Goal: Information Seeking & Learning: Find specific fact

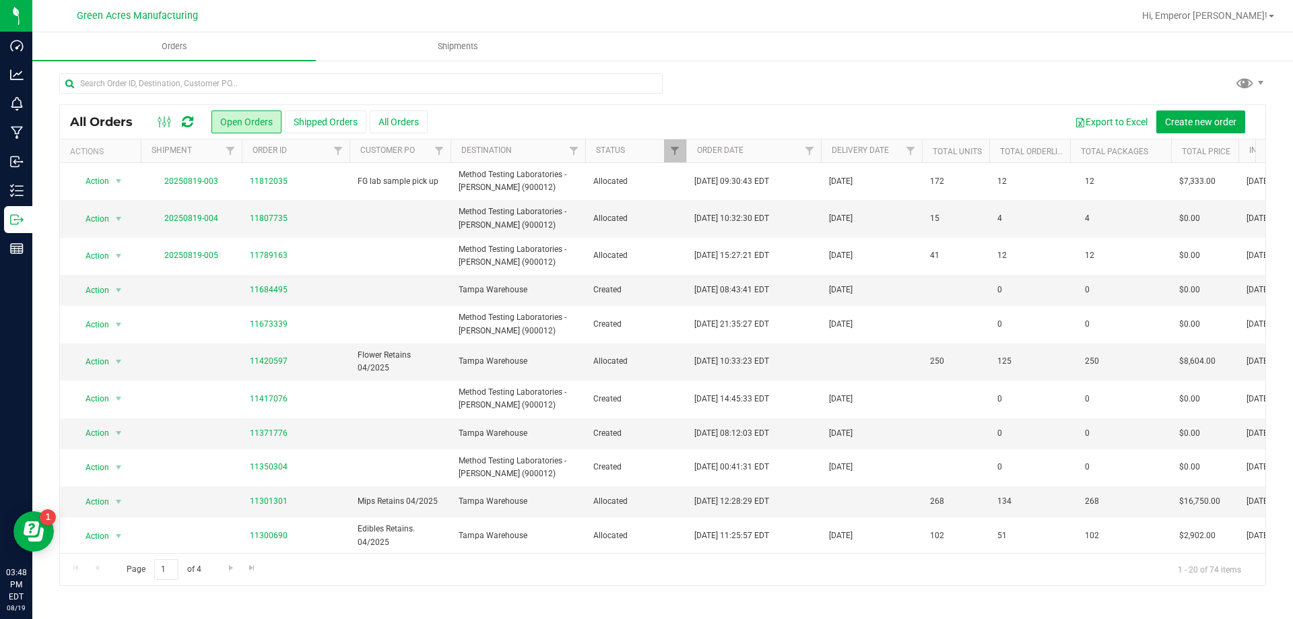
scroll to position [0, 1]
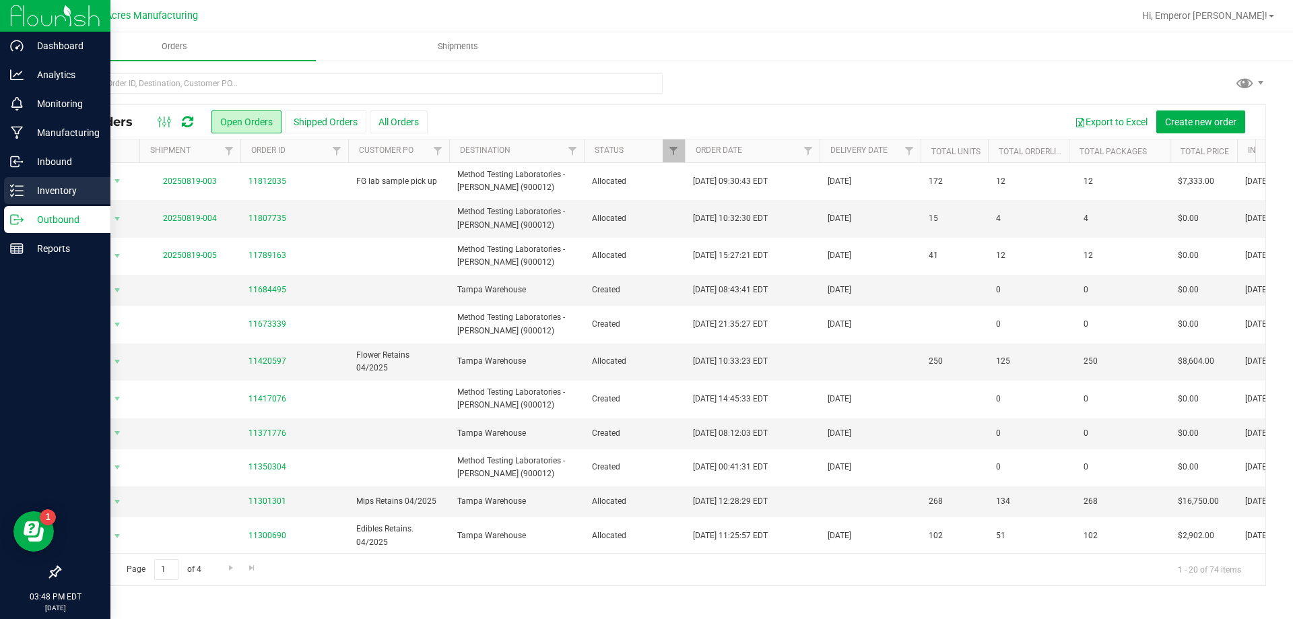
click at [74, 190] on p "Inventory" at bounding box center [64, 191] width 81 height 16
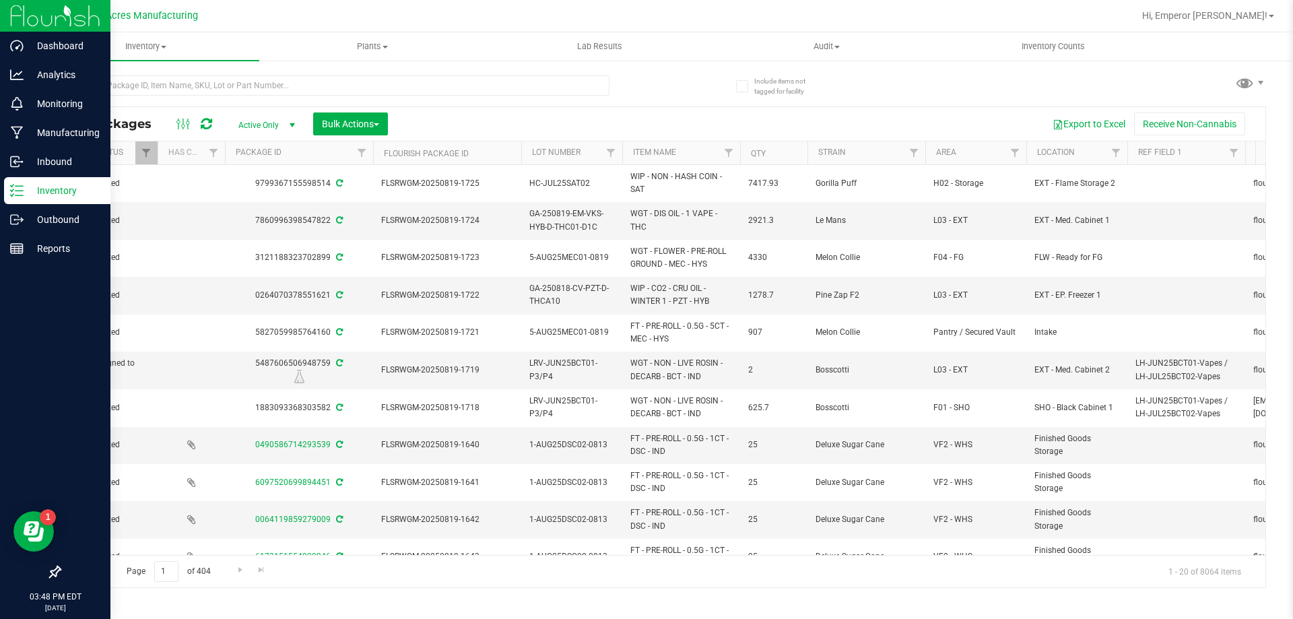
scroll to position [0, 276]
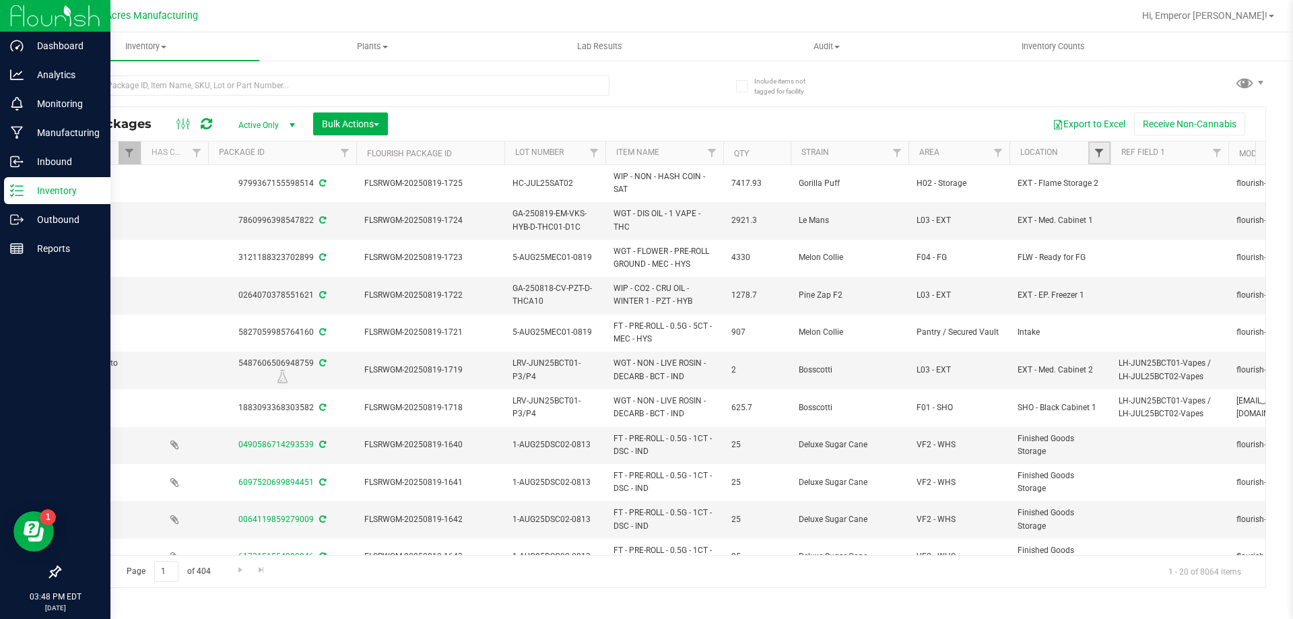
click at [1099, 149] on span "Filter" at bounding box center [1099, 153] width 11 height 11
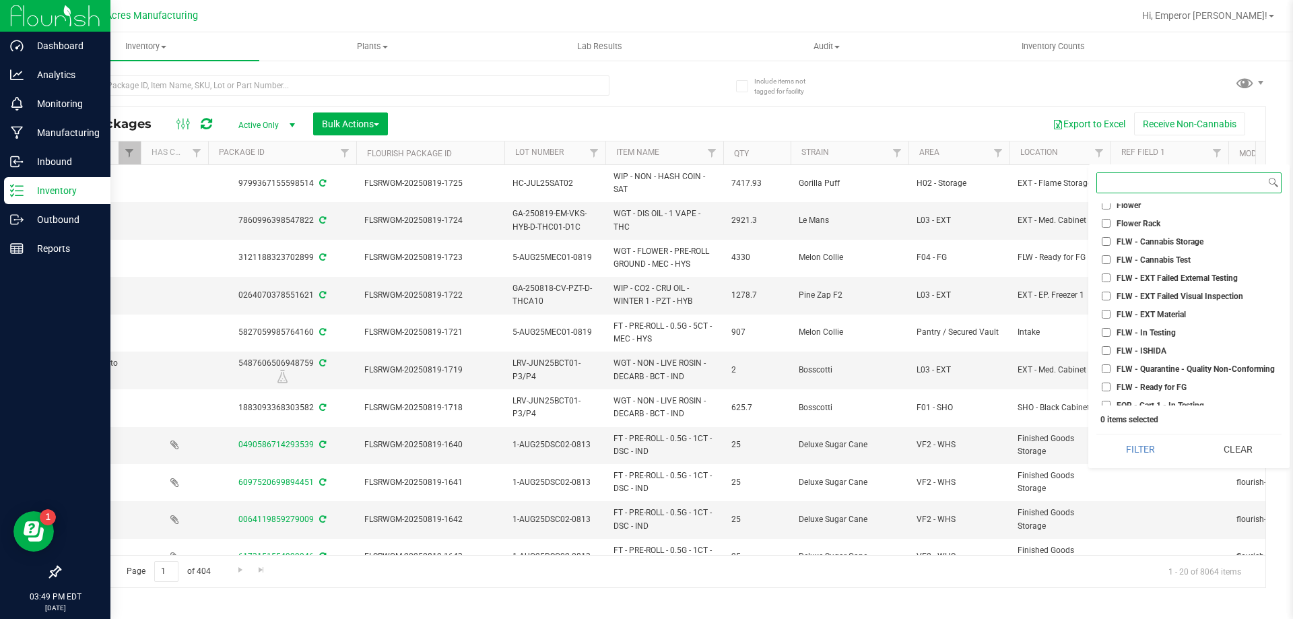
scroll to position [1616, 0]
click at [1123, 375] on span "FLW - Ready for FG" at bounding box center [1152, 376] width 70 height 8
click at [1111, 375] on input "FLW - Ready for FG" at bounding box center [1106, 376] width 9 height 9
checkbox input "true"
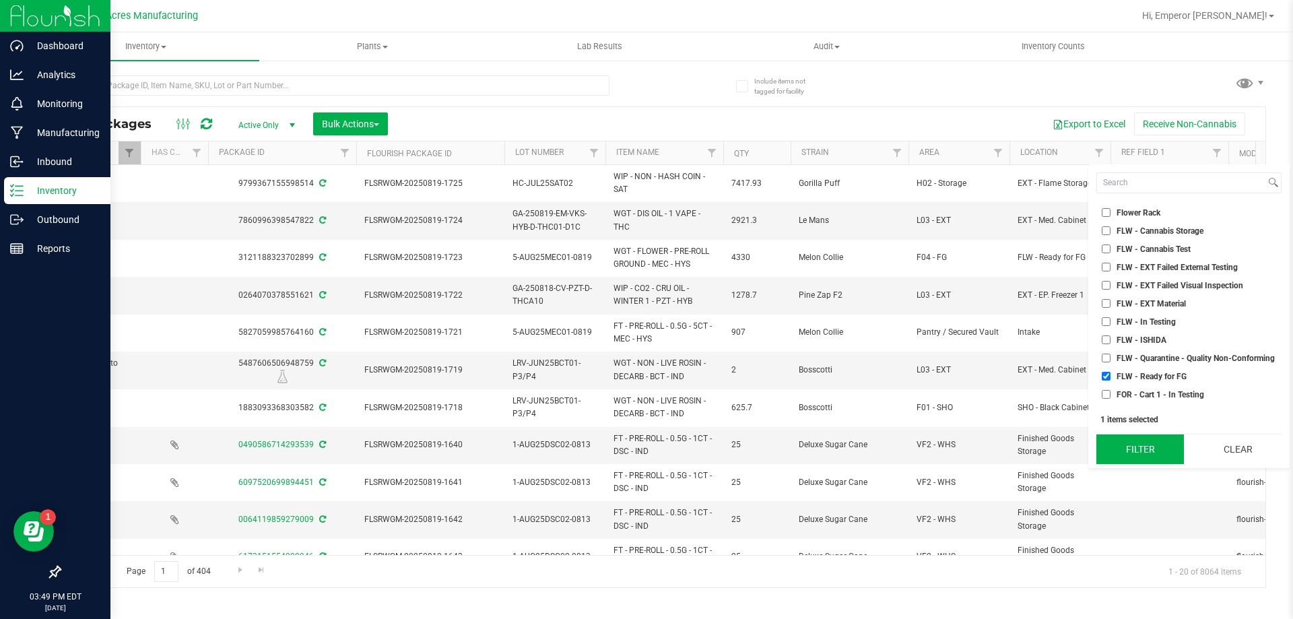
click at [1132, 450] on button "Filter" at bounding box center [1141, 449] width 88 height 30
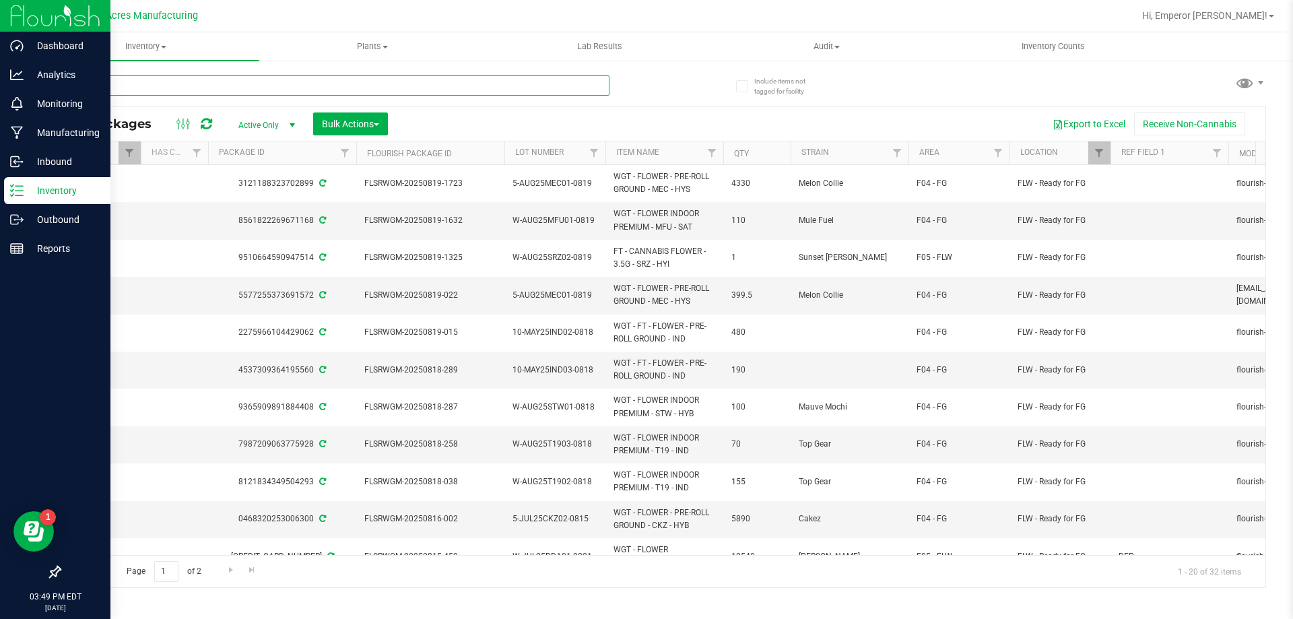
click at [186, 85] on input "text" at bounding box center [334, 85] width 550 height 20
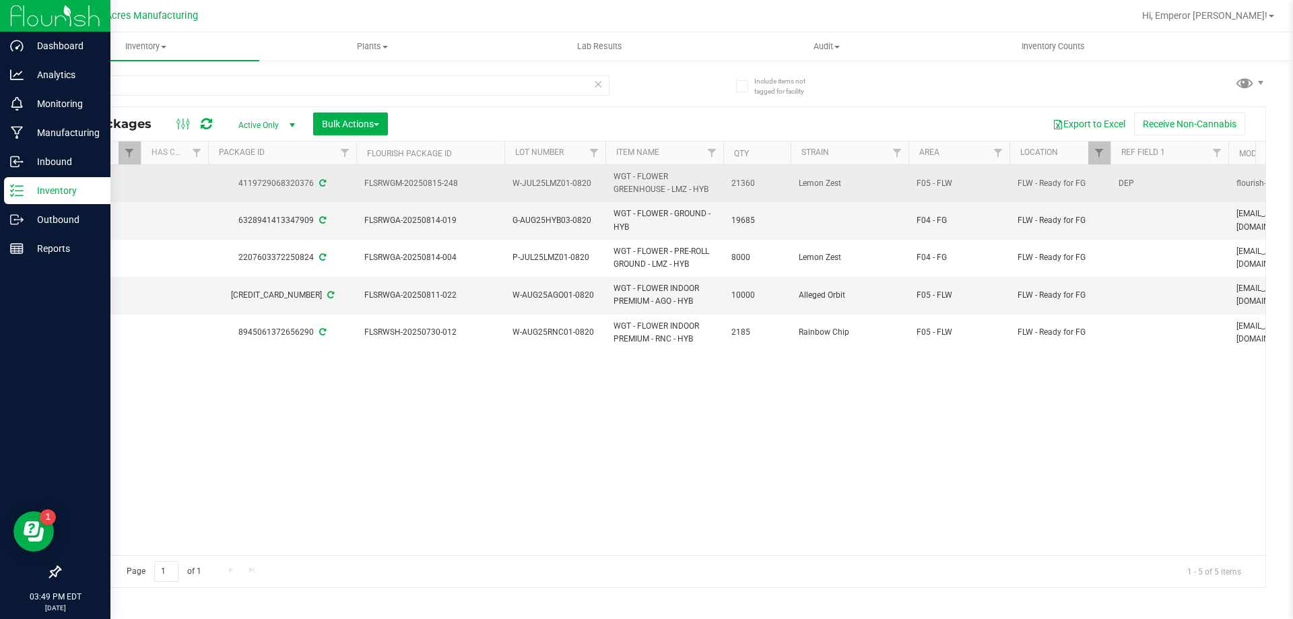
click at [577, 172] on td "W-JUL25LMZ01-0820" at bounding box center [554, 183] width 101 height 37
click at [577, 173] on input "W-JUL25LMZ01-0820" at bounding box center [552, 183] width 96 height 21
click at [471, 187] on span "FLSRWGM-20250815-248" at bounding box center [430, 183] width 132 height 13
drag, startPoint x: 407, startPoint y: 189, endPoint x: 362, endPoint y: 189, distance: 45.1
click at [362, 189] on td "FLSRWGM-20250815-248" at bounding box center [430, 183] width 148 height 37
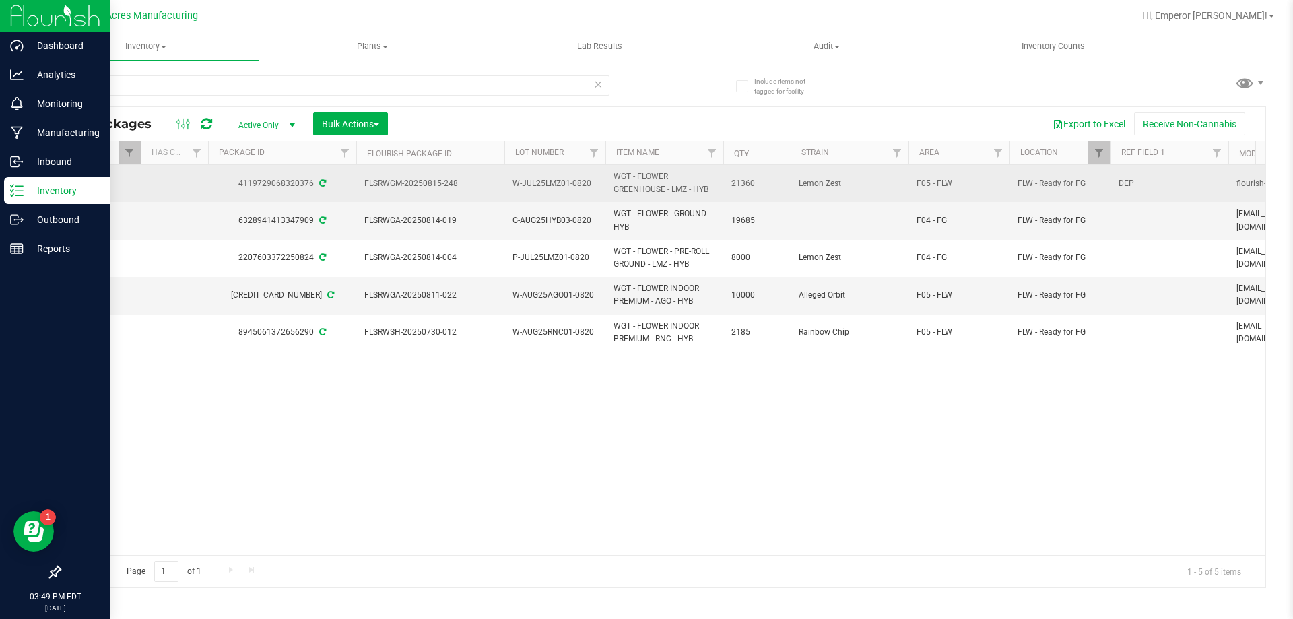
copy span "FLSRWGM-20250815-248"
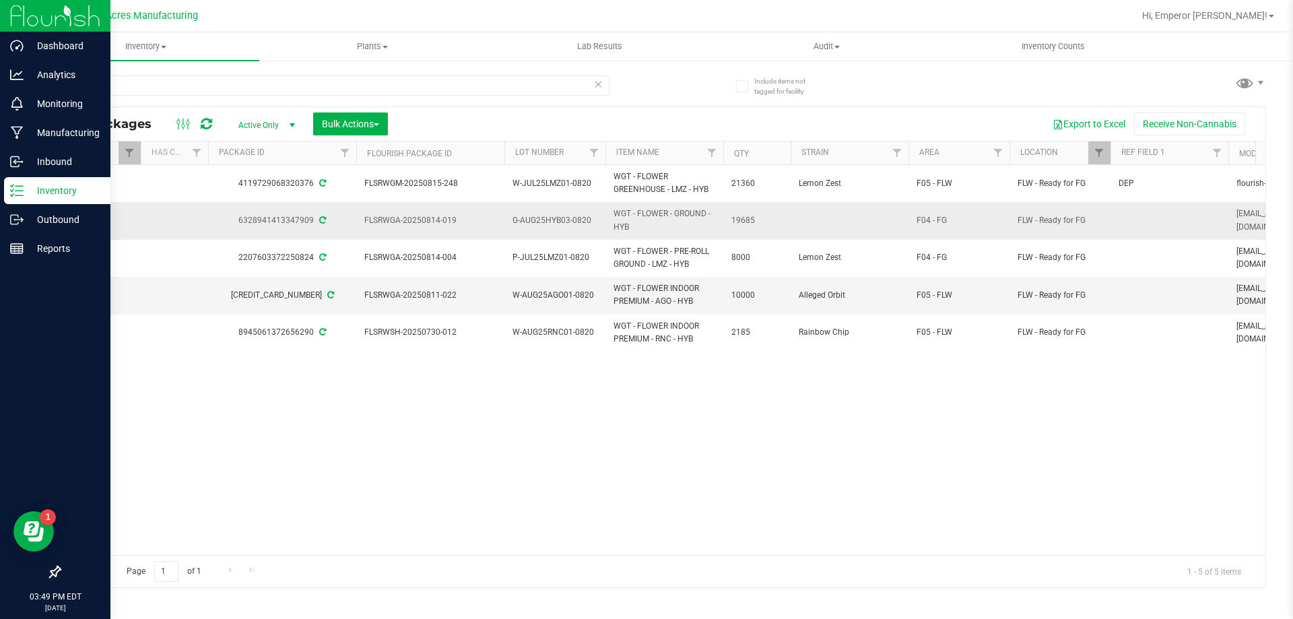
click at [574, 222] on span "G-AUG25HYB03-0820" at bounding box center [555, 220] width 85 height 13
click at [574, 222] on input "G-AUG25HYB03-0820" at bounding box center [552, 220] width 96 height 21
click at [480, 227] on td "FLSRWGA-20250814-019" at bounding box center [430, 220] width 148 height 37
drag, startPoint x: 471, startPoint y: 223, endPoint x: 358, endPoint y: 218, distance: 113.3
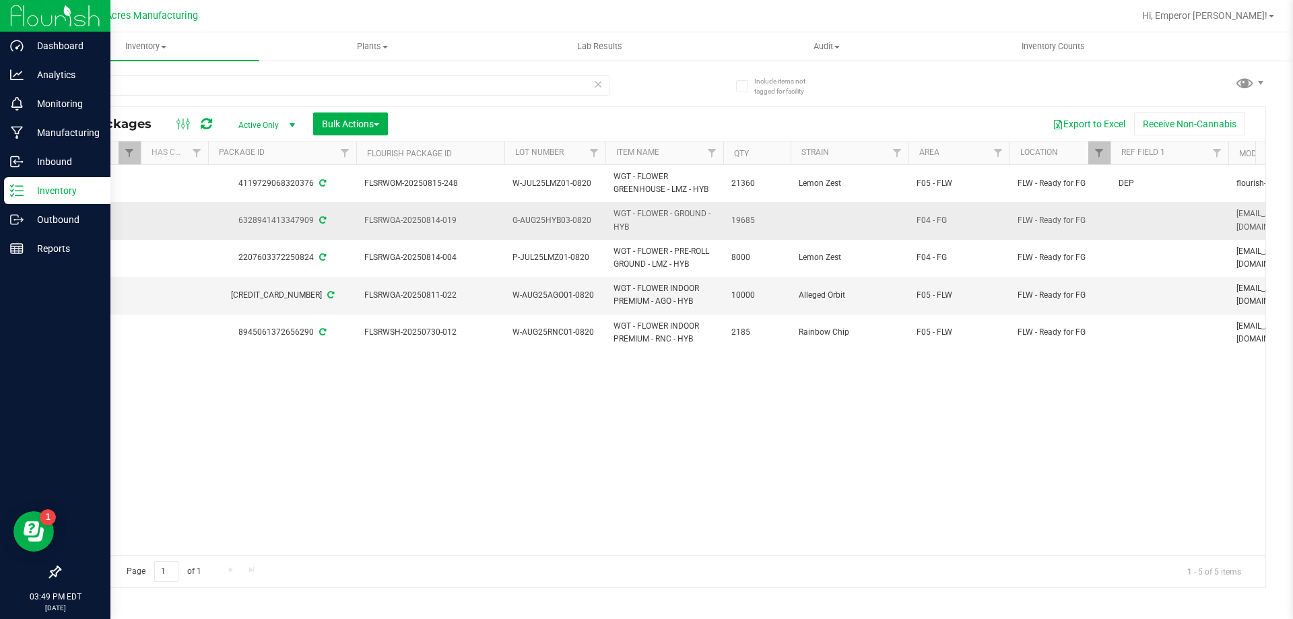
click at [358, 218] on td "FLSRWGA-20250814-019" at bounding box center [430, 220] width 148 height 37
copy span "FLSRWGA-20250814-019"
click at [450, 222] on span "FLSRWGA-20250814-019" at bounding box center [430, 220] width 132 height 13
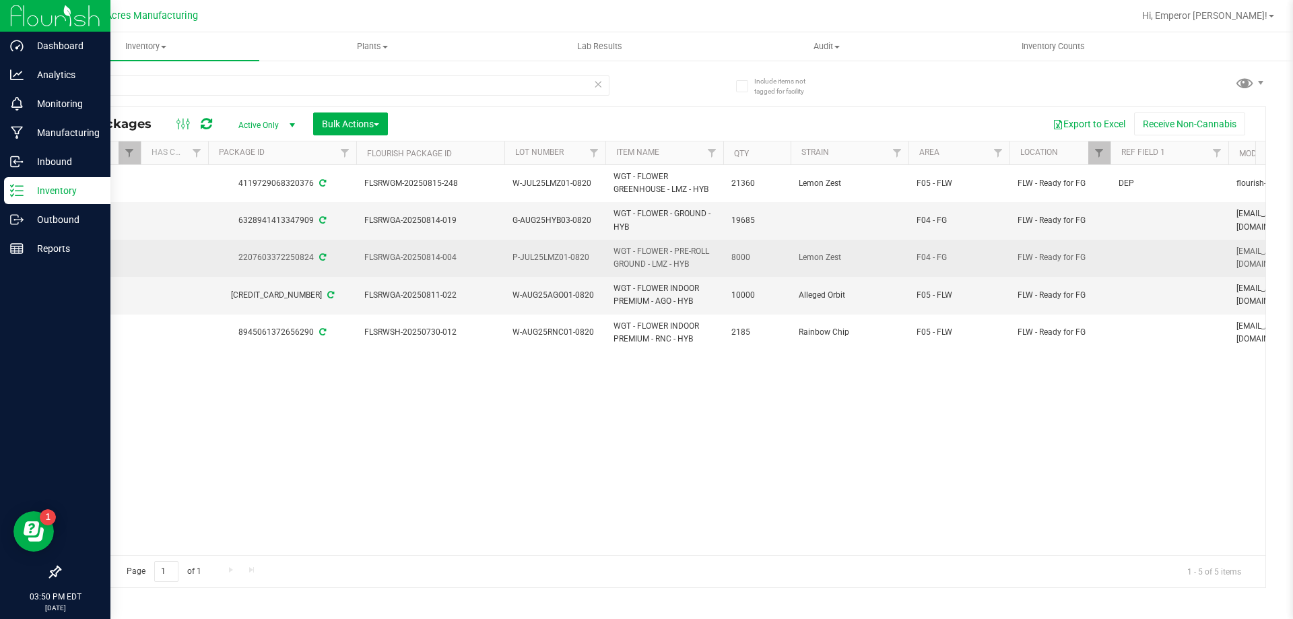
click at [558, 259] on span "P-JUL25LMZ01-0820" at bounding box center [555, 257] width 85 height 13
click at [558, 259] on input "P-JUL25LMZ01-0820" at bounding box center [552, 257] width 96 height 21
click at [473, 263] on span "FLSRWGA-20250814-004" at bounding box center [430, 257] width 132 height 13
drag, startPoint x: 466, startPoint y: 263, endPoint x: 357, endPoint y: 259, distance: 109.2
click at [357, 259] on td "FLSRWGA-20250814-004" at bounding box center [430, 258] width 148 height 37
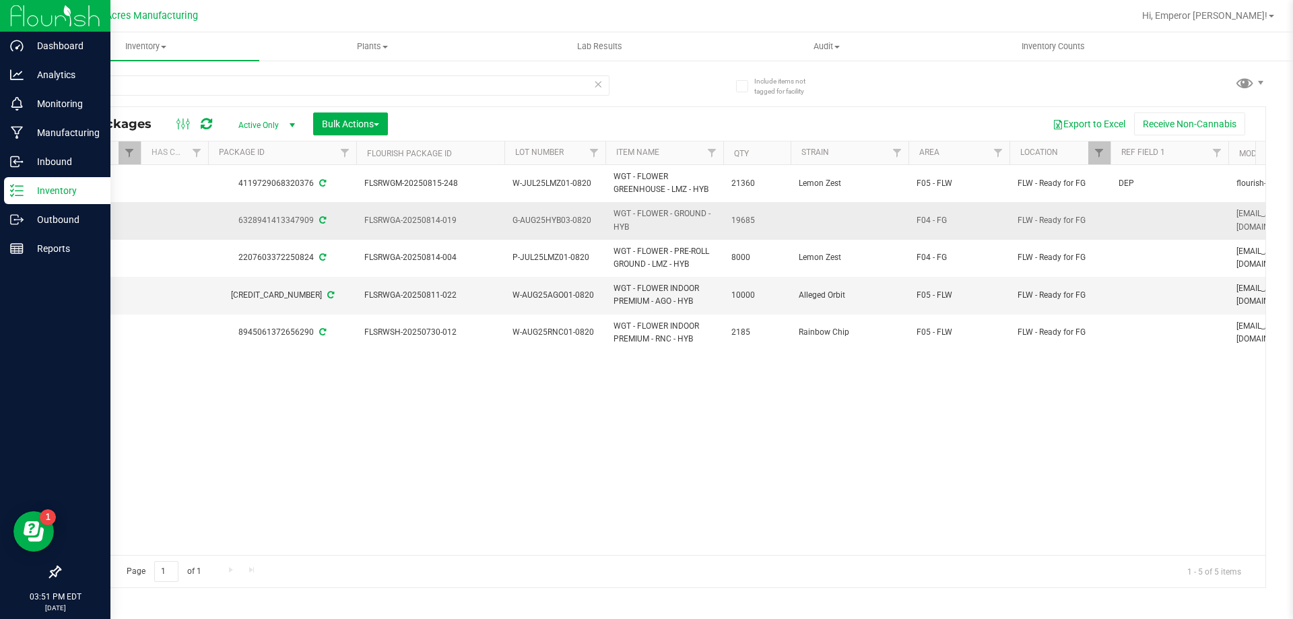
copy span "FLSRWGA-20250814-004"
click at [560, 294] on span "W-AUG25AGO01-0820" at bounding box center [555, 295] width 85 height 13
click at [560, 294] on input "W-AUG25AGO01-0820" at bounding box center [552, 295] width 96 height 21
click at [460, 298] on span "FLSRWGA-20250811-022" at bounding box center [430, 295] width 132 height 13
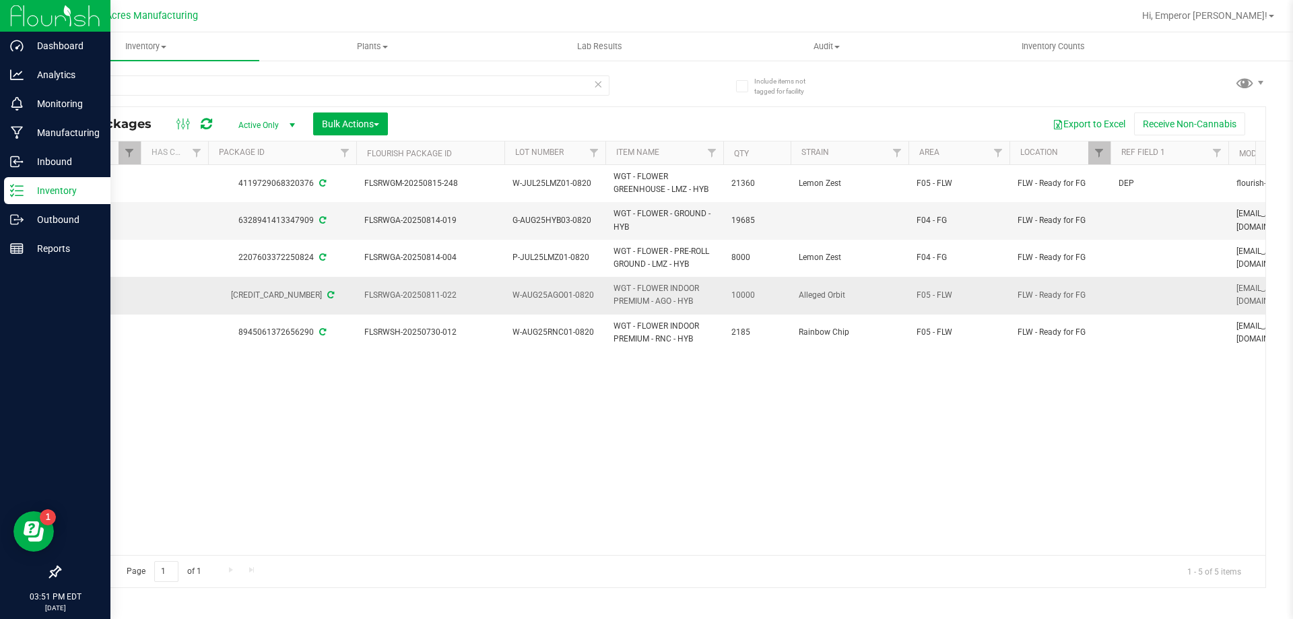
drag, startPoint x: 460, startPoint y: 298, endPoint x: 360, endPoint y: 300, distance: 99.7
click at [360, 300] on td "FLSRWGA-20250811-022" at bounding box center [430, 295] width 148 height 37
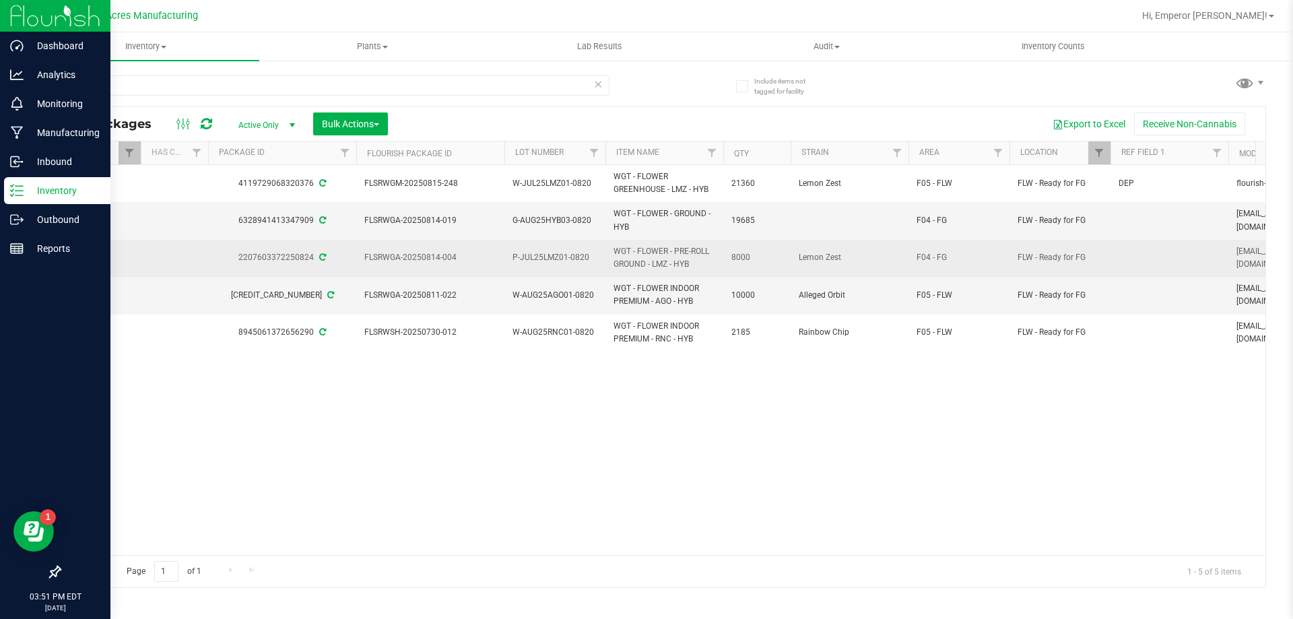
copy span "FLSRWGA-20250811-022"
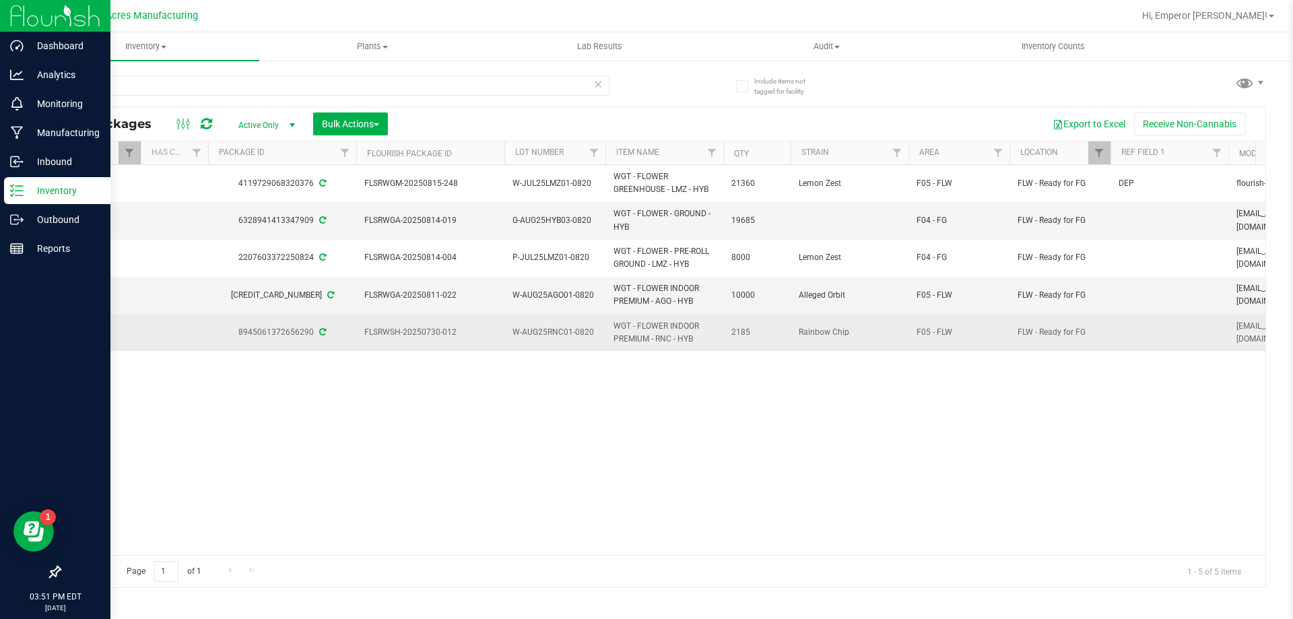
click at [564, 331] on span "W-AUG25RNC01-0820" at bounding box center [555, 332] width 85 height 13
click at [564, 331] on input "W-AUG25RNC01-0820" at bounding box center [552, 332] width 96 height 21
click at [447, 329] on span "FLSRWSH-20250730-012" at bounding box center [430, 332] width 132 height 13
drag, startPoint x: 463, startPoint y: 332, endPoint x: 361, endPoint y: 337, distance: 102.5
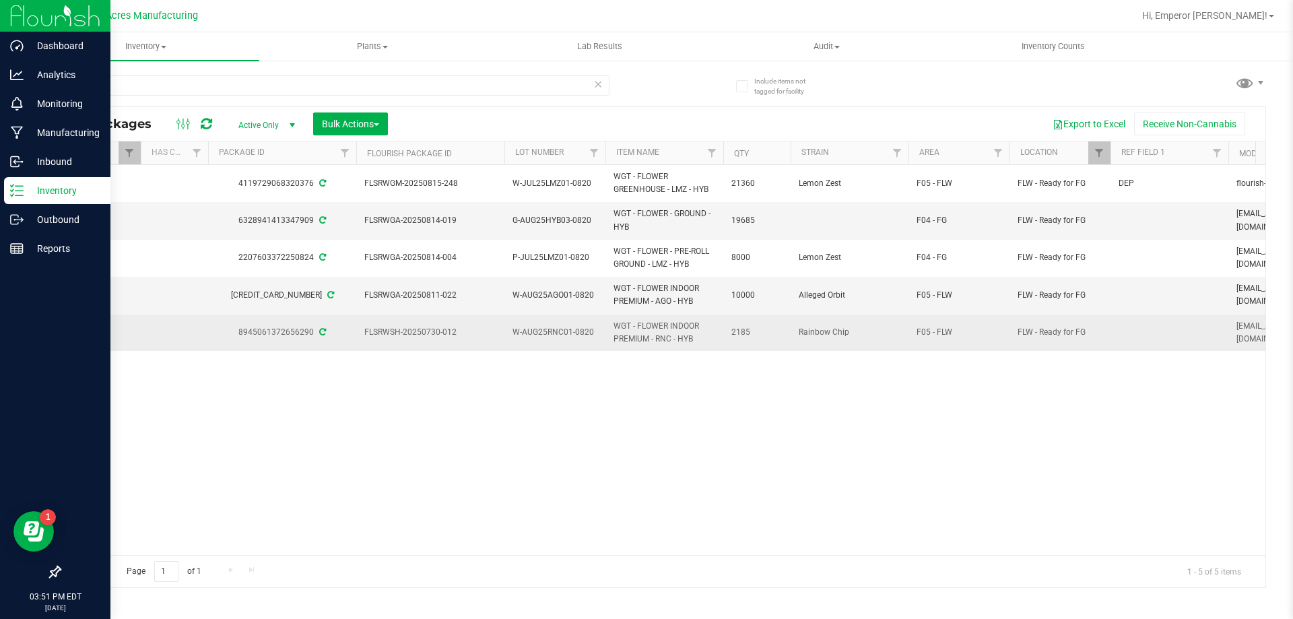
click at [360, 334] on td "FLSRWSH-20250730-012" at bounding box center [430, 333] width 148 height 36
copy span "FLSRWSH-20250730-012"
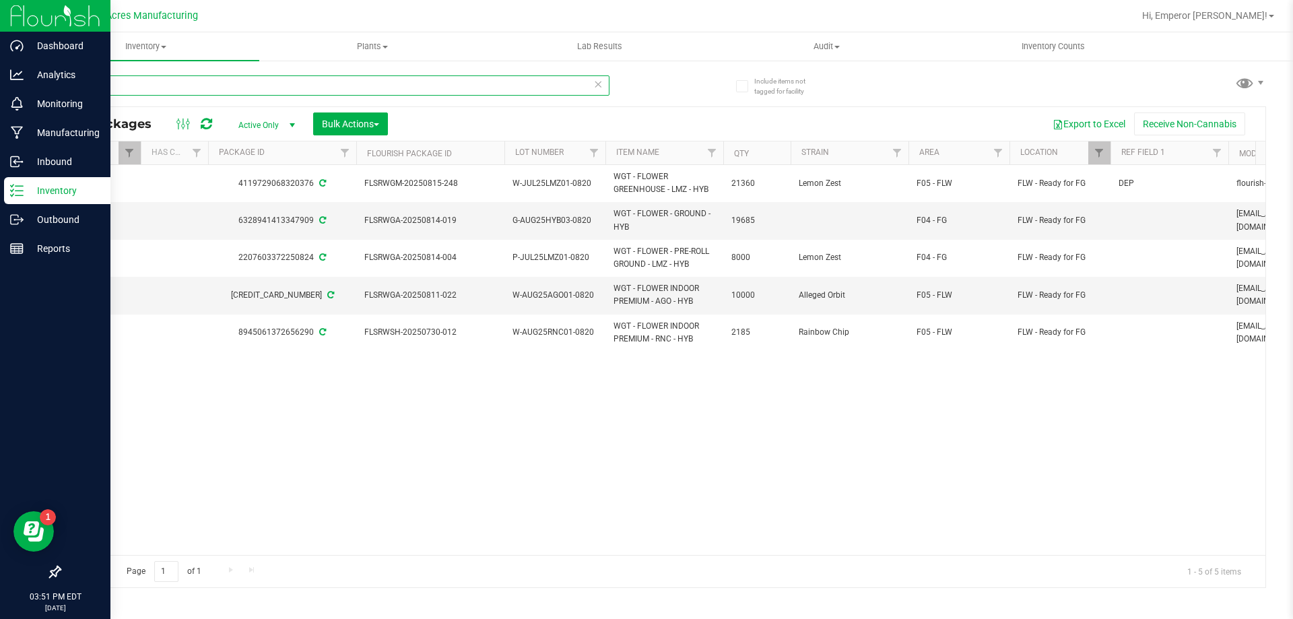
click at [446, 91] on input "-0820" at bounding box center [334, 85] width 550 height 20
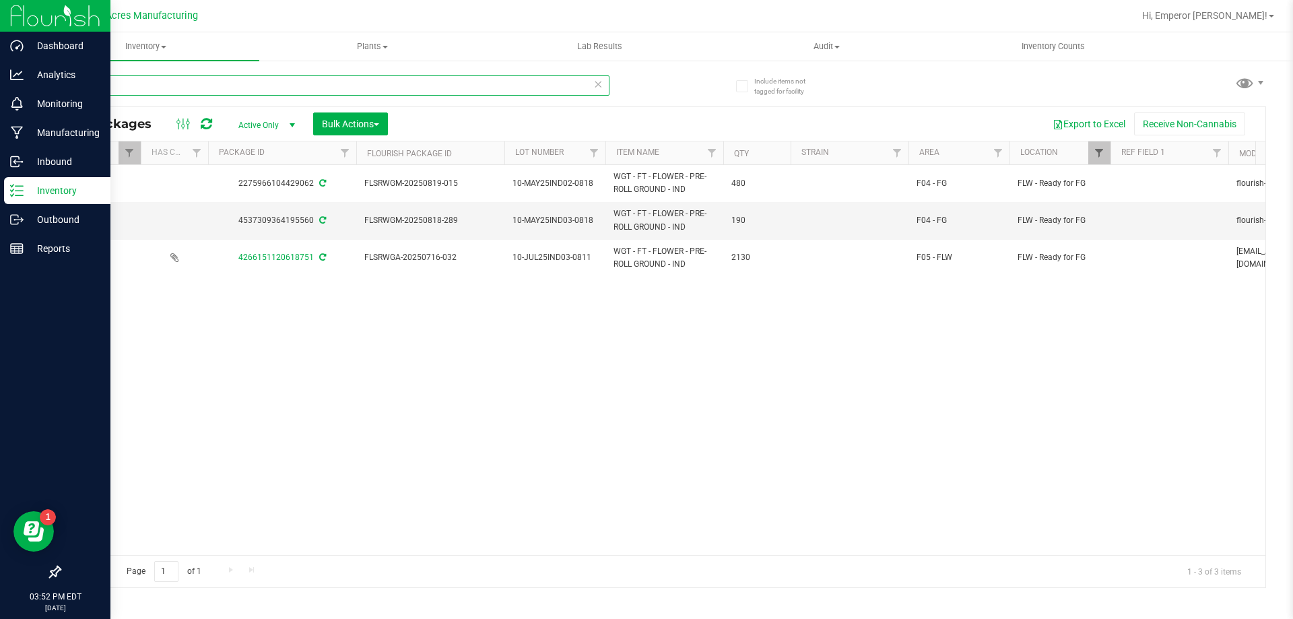
type input "wgt - ft"
click at [996, 148] on span "Filter" at bounding box center [998, 153] width 11 height 11
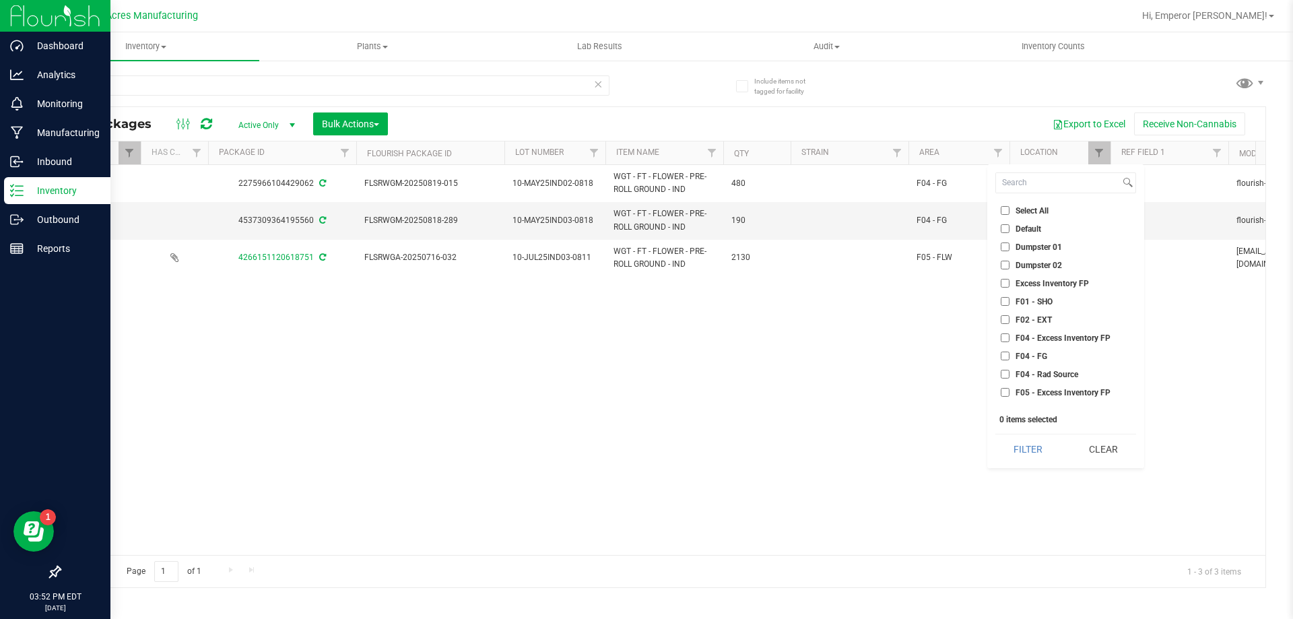
click at [1017, 338] on span "F04 - Excess Inventory FP" at bounding box center [1063, 338] width 95 height 8
click at [1010, 338] on input "F04 - Excess Inventory FP" at bounding box center [1005, 337] width 9 height 9
checkbox input "true"
click at [1035, 447] on button "Filter" at bounding box center [1027, 449] width 65 height 30
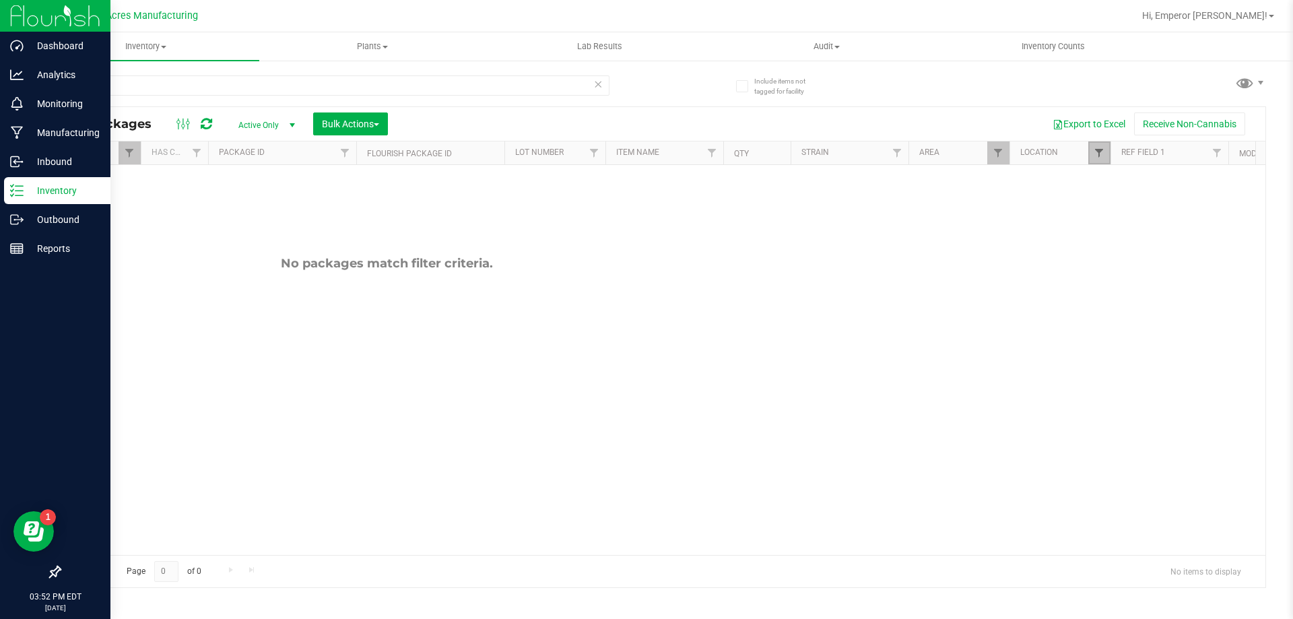
click at [1103, 150] on span "Filter" at bounding box center [1099, 153] width 11 height 11
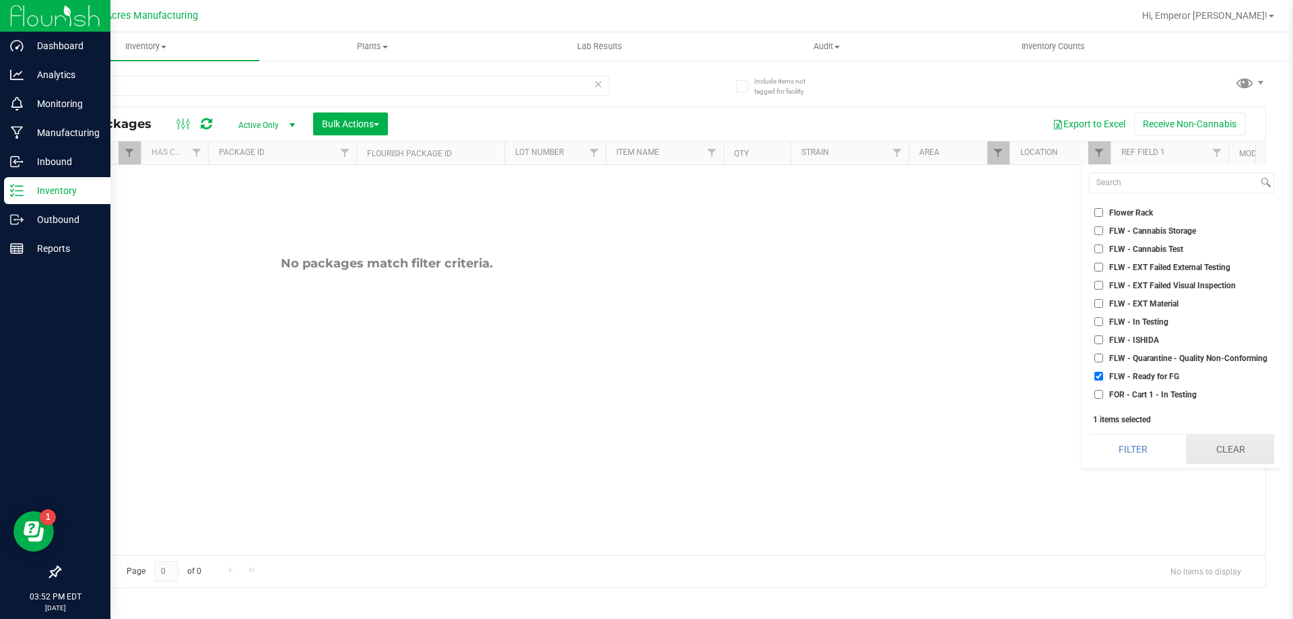
click at [1214, 443] on button "Clear" at bounding box center [1230, 449] width 88 height 30
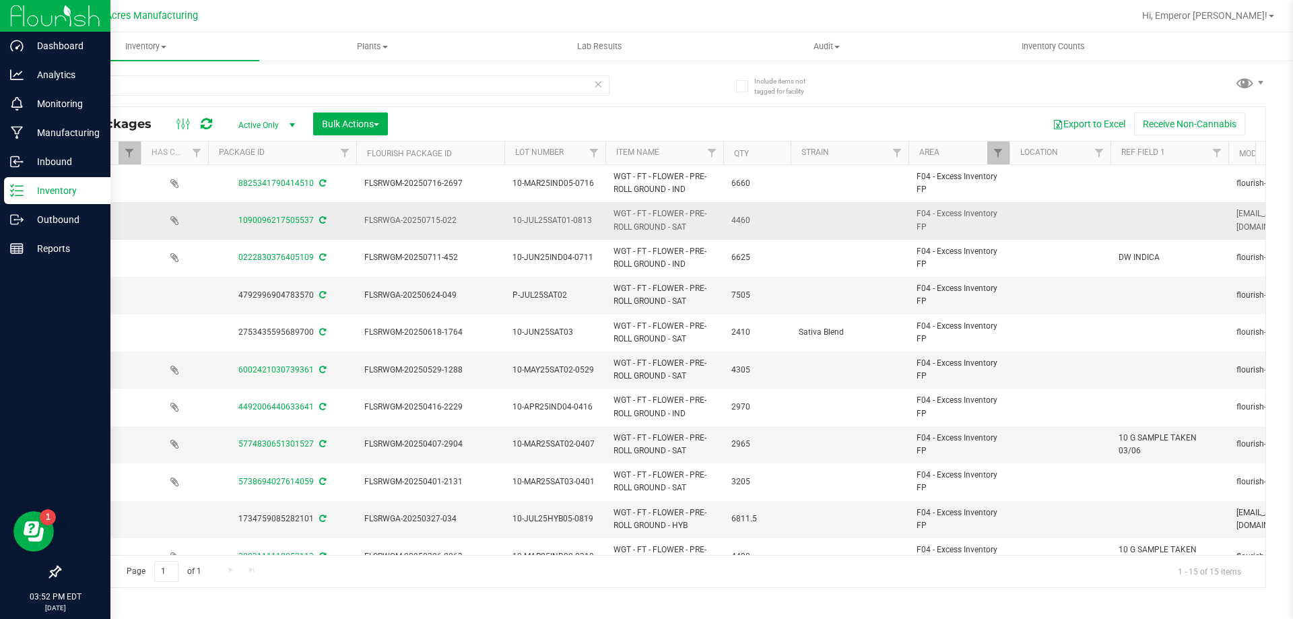
drag, startPoint x: 691, startPoint y: 233, endPoint x: 609, endPoint y: 216, distance: 84.0
click at [609, 216] on td "WGT - FT - FLOWER - PRE-ROLL GROUND - SAT" at bounding box center [665, 220] width 118 height 37
copy span "WGT - FT - FLOWER - PRE-ROLL GROUND - SAT"
click at [280, 92] on input "wgt - ft" at bounding box center [334, 85] width 550 height 20
click at [280, 91] on input "wgt - ft" at bounding box center [334, 85] width 550 height 20
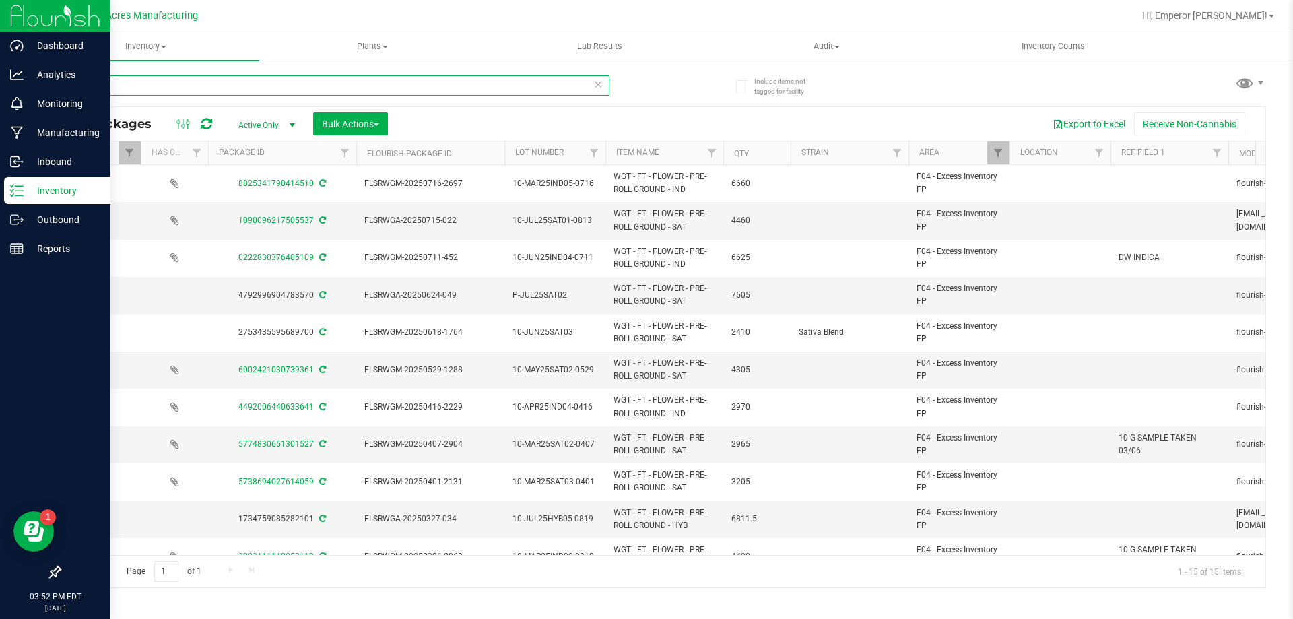
click at [280, 91] on input "wgt - ft" at bounding box center [334, 85] width 550 height 20
paste input "WGT - FT - FLOWER - PRE-ROLL GROUND - SAT"
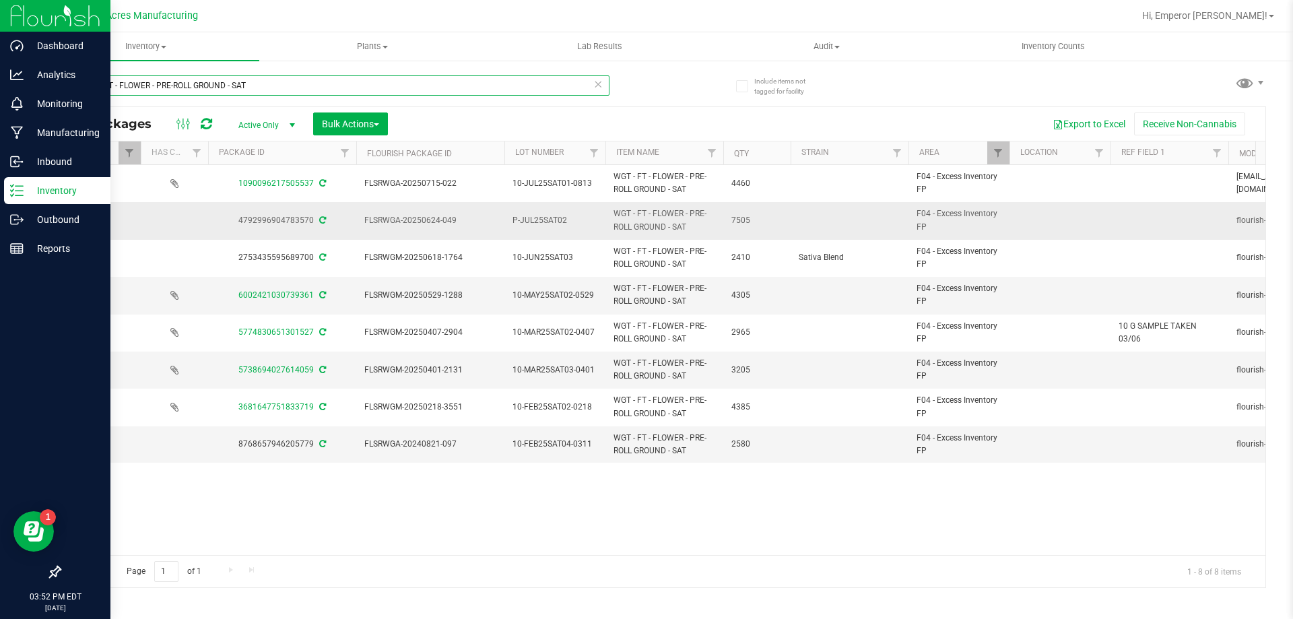
type input "WGT - FT - FLOWER - PRE-ROLL GROUND - SAT"
click at [515, 224] on span "P-JUL25SAT02" at bounding box center [555, 220] width 85 height 13
click at [517, 226] on input "P-JUL25SAT02" at bounding box center [552, 220] width 96 height 21
click at [575, 224] on input "10-JUL25SAT02" at bounding box center [552, 220] width 96 height 21
type input "10-JUL25SAT02-0820"
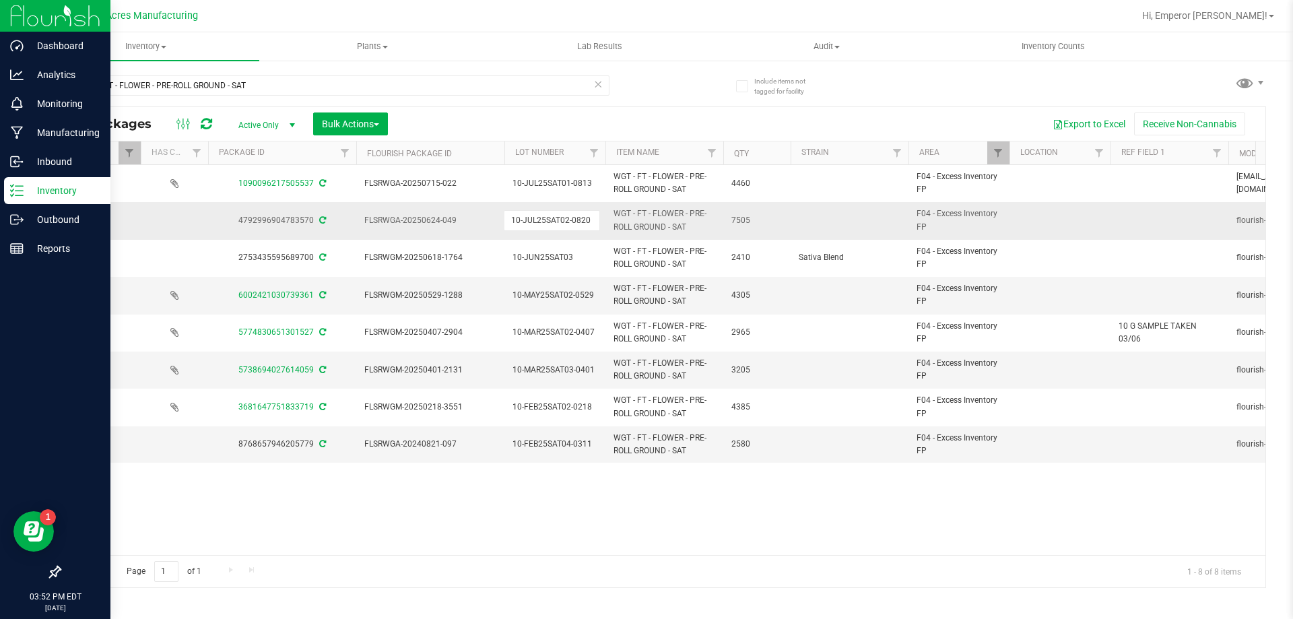
click at [669, 225] on div "All Packages Active Only Active Only Lab Samples Locked All External Internal B…" at bounding box center [662, 347] width 1207 height 482
click at [562, 220] on span "10-JUL25SAT02-0820" at bounding box center [555, 220] width 85 height 13
click at [562, 220] on input "10-JUL25SAT02-0820" at bounding box center [552, 220] width 96 height 21
click at [475, 230] on td "FLSRWGA-20250624-049" at bounding box center [430, 220] width 148 height 37
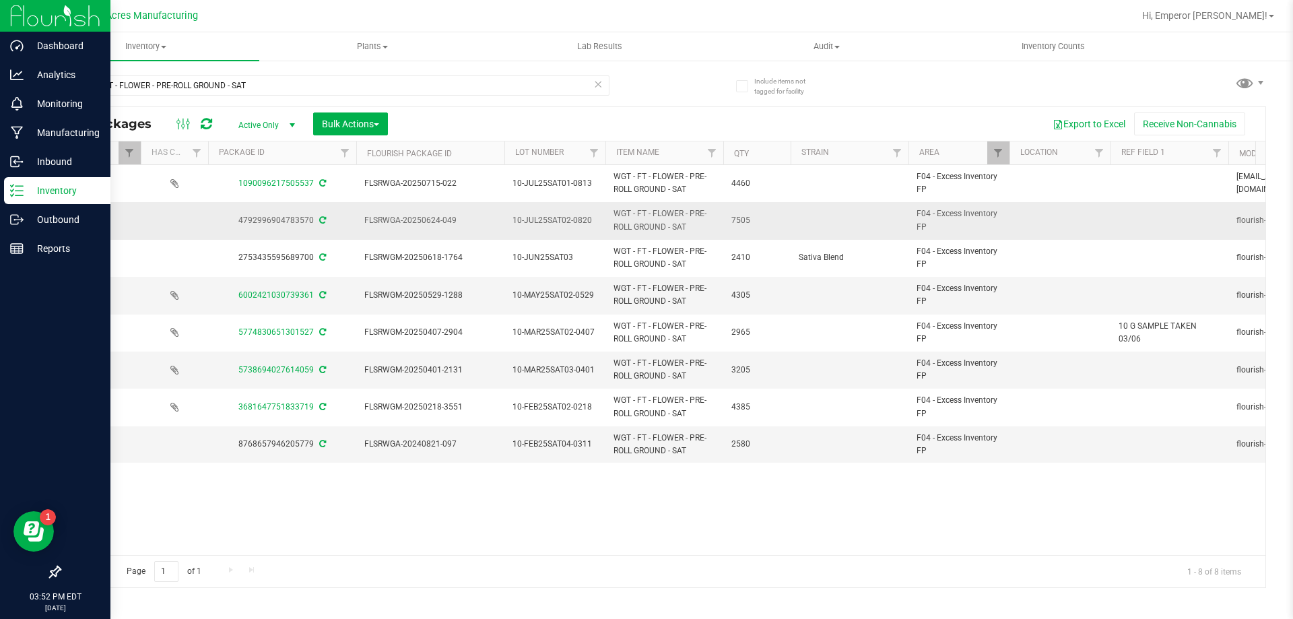
drag, startPoint x: 473, startPoint y: 226, endPoint x: 360, endPoint y: 222, distance: 112.6
click at [360, 222] on td "FLSRWGA-20250624-049" at bounding box center [430, 220] width 148 height 37
copy span "FLSRWGA-20250624-049"
click at [1190, 18] on span "Hi, Emperor [PERSON_NAME]!" at bounding box center [1204, 15] width 125 height 11
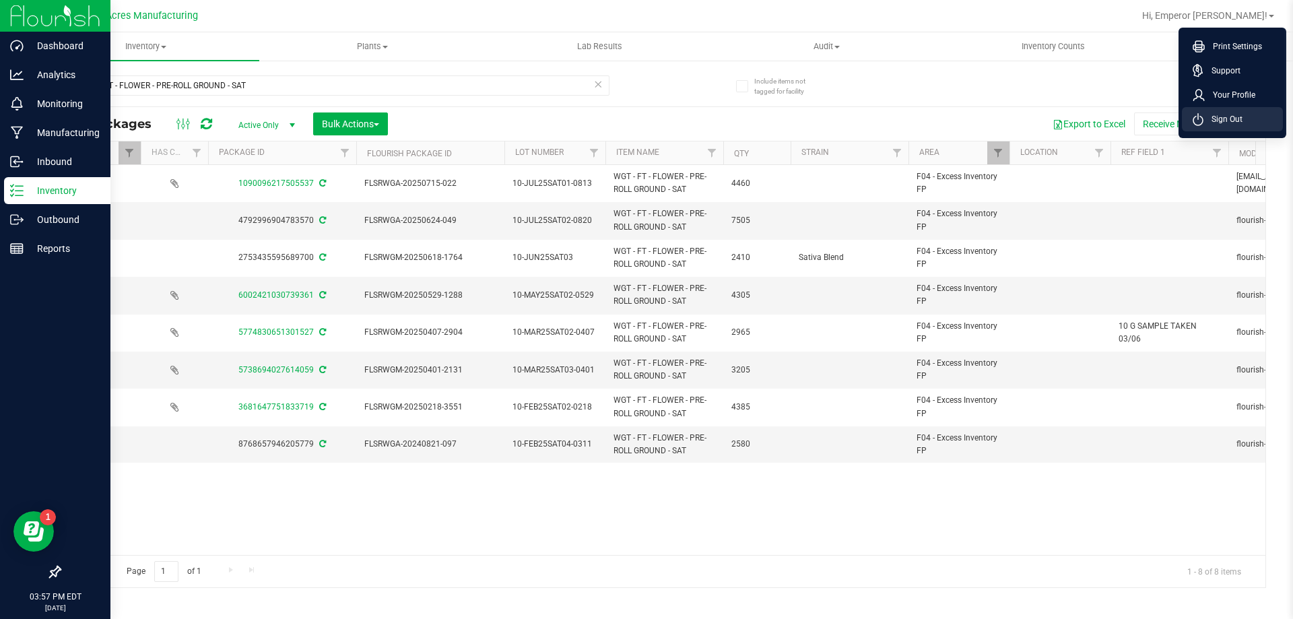
click at [1203, 116] on icon at bounding box center [1198, 119] width 11 height 13
